Goal: Information Seeking & Learning: Find specific fact

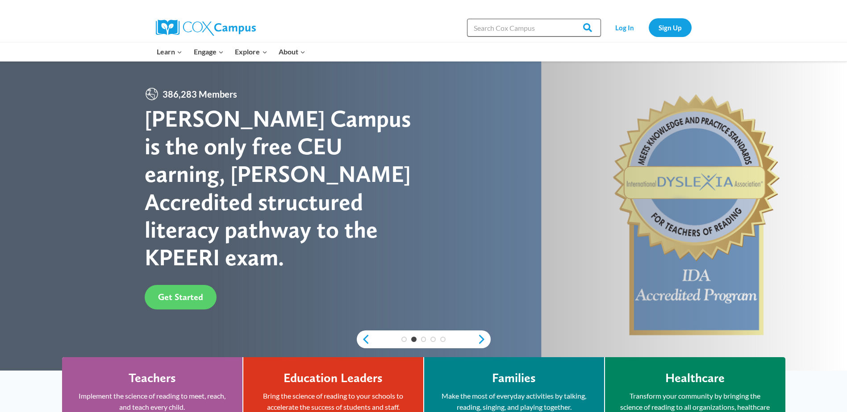
click at [495, 26] on input "Search in [URL][DOMAIN_NAME]" at bounding box center [534, 28] width 134 height 18
type input "calendar"
click at [566, 19] on input "Search" at bounding box center [583, 28] width 35 height 18
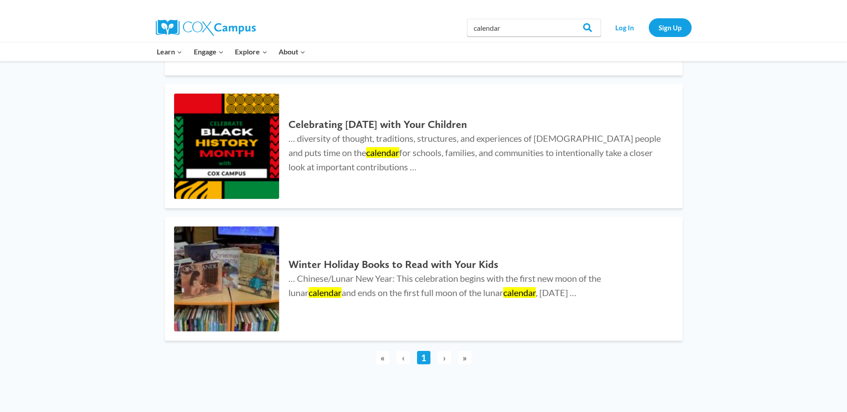
scroll to position [402, 0]
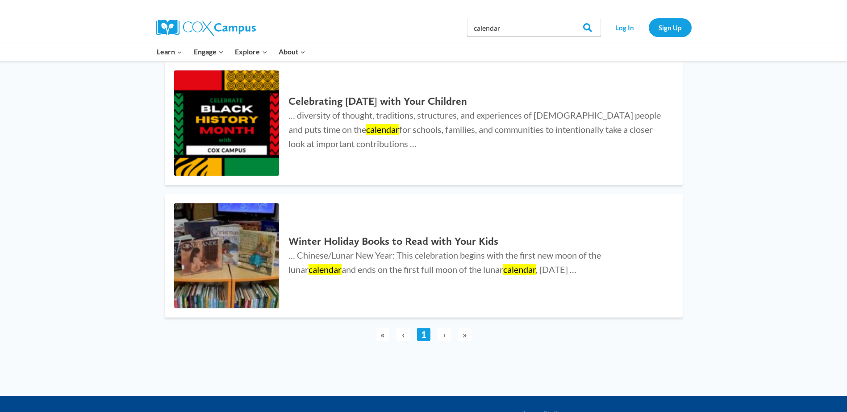
click at [448, 334] on span "›" at bounding box center [443, 334] width 13 height 13
click at [441, 336] on span "›" at bounding box center [443, 334] width 13 height 13
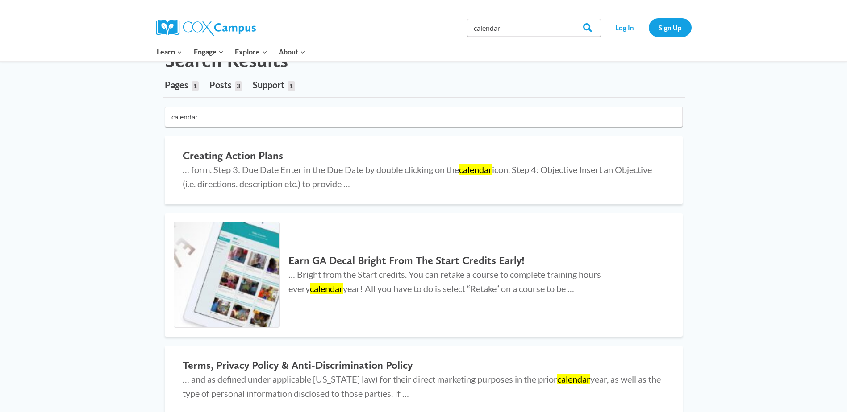
scroll to position [0, 0]
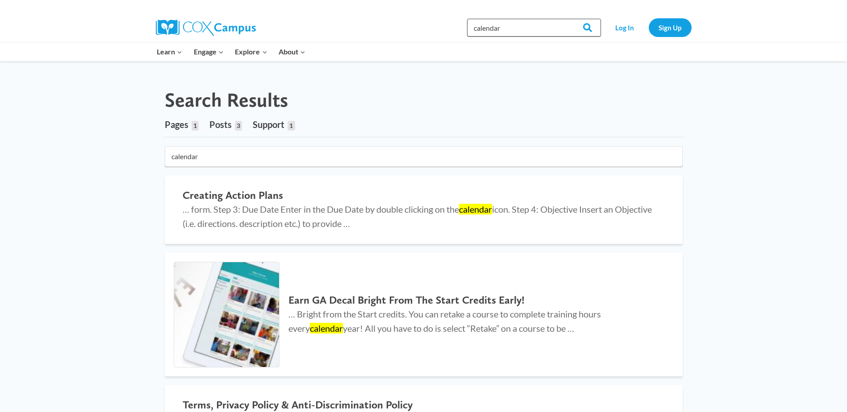
drag, startPoint x: 549, startPoint y: 26, endPoint x: 385, endPoint y: 24, distance: 163.4
click at [385, 24] on div "Search in https://coxcampus.org/ calendar Search Search Log In Sign Up" at bounding box center [526, 27] width 330 height 29
type input "school calendar"
click at [566, 19] on input "Search" at bounding box center [583, 28] width 35 height 18
